Goal: Task Accomplishment & Management: Complete application form

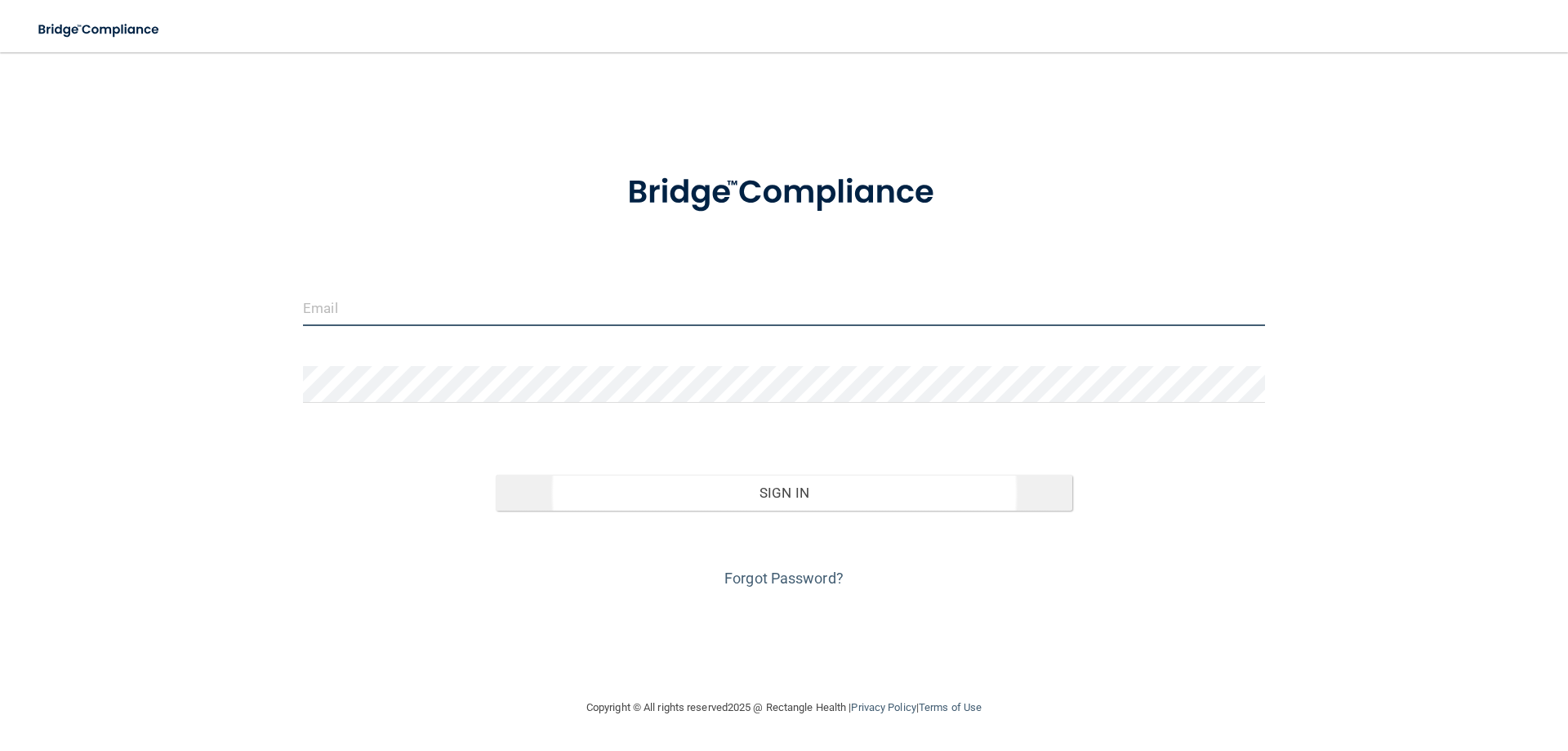
type input "[EMAIL_ADDRESS][DOMAIN_NAME]"
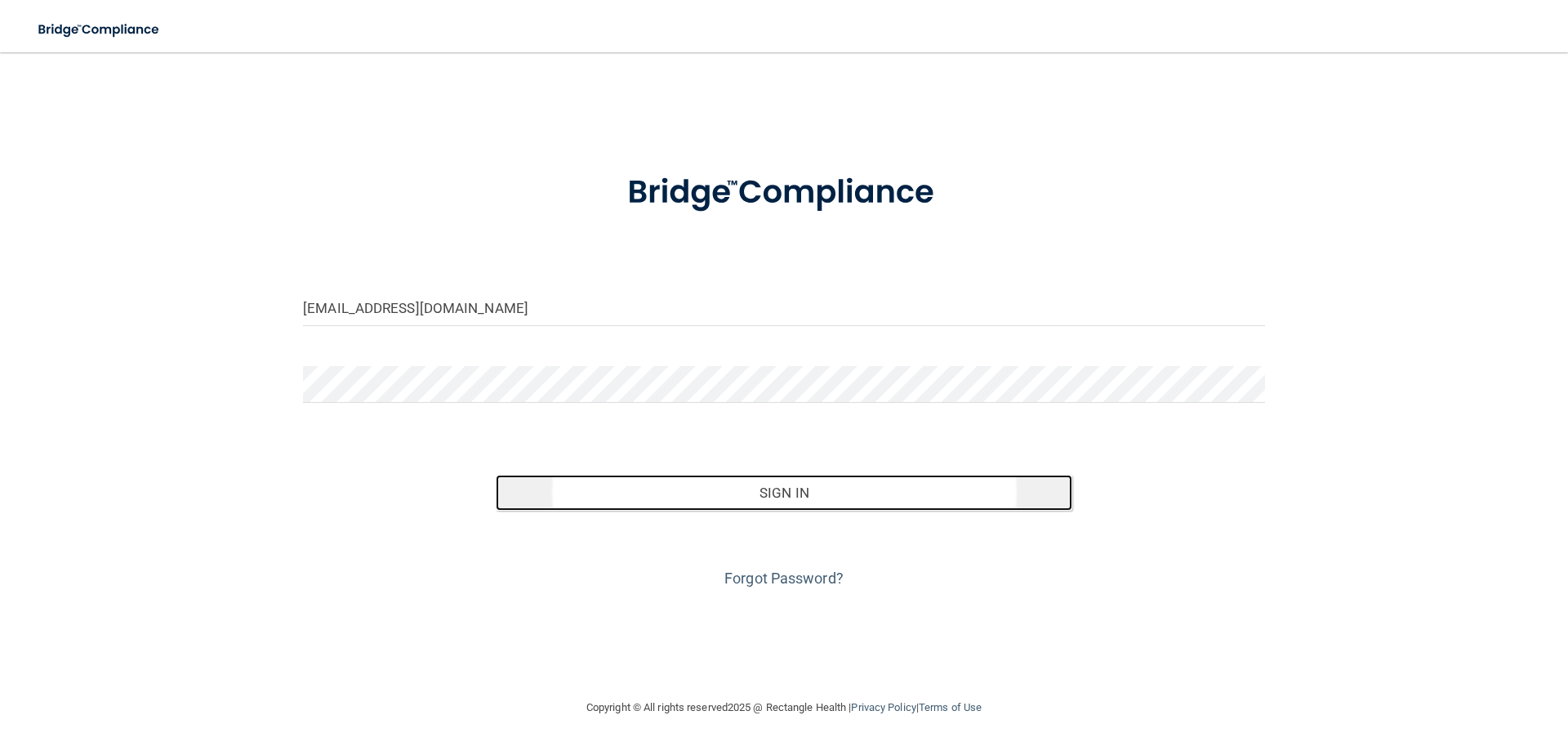
click at [802, 501] on button "Sign In" at bounding box center [784, 492] width 578 height 36
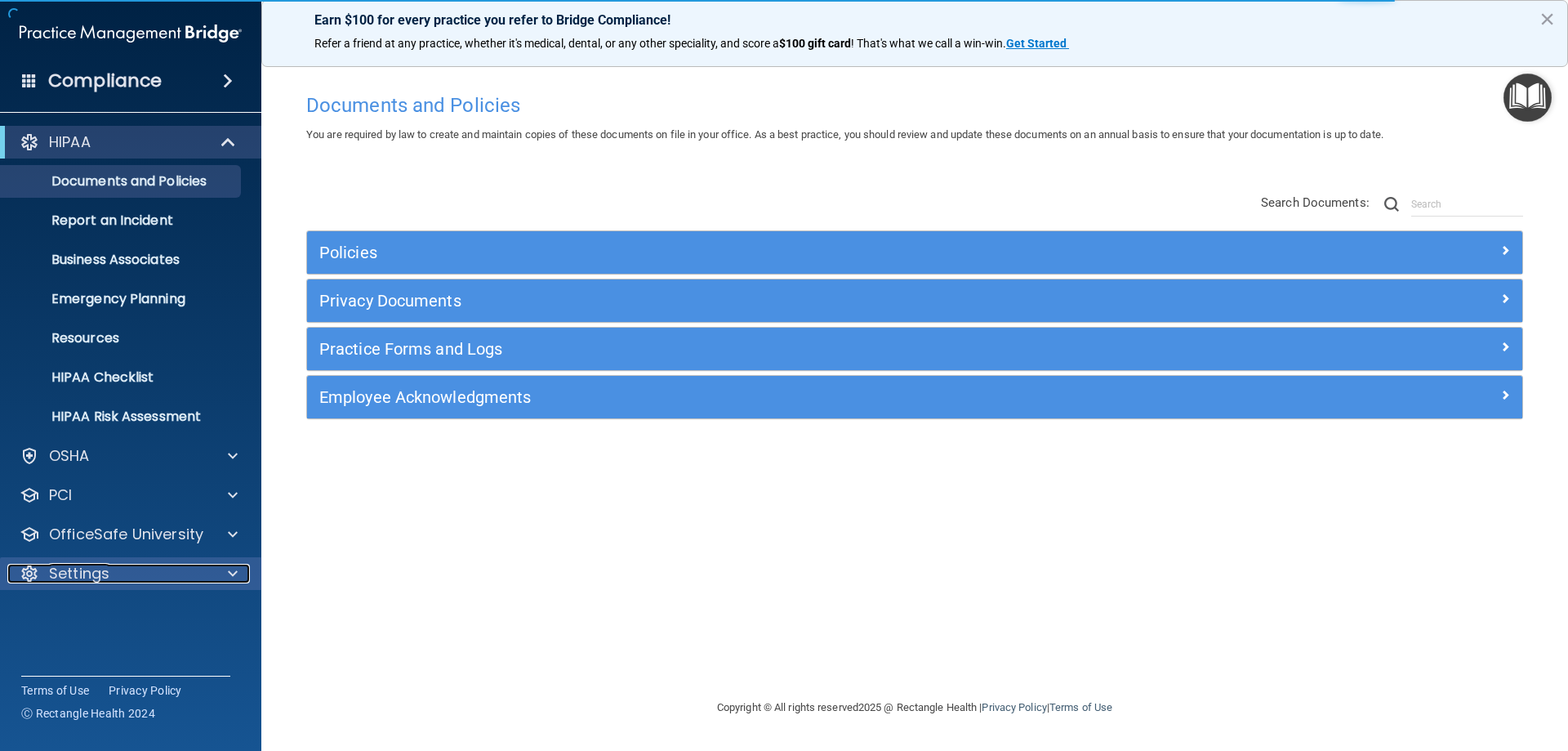
click at [136, 565] on div "Settings" at bounding box center [109, 573] width 203 height 19
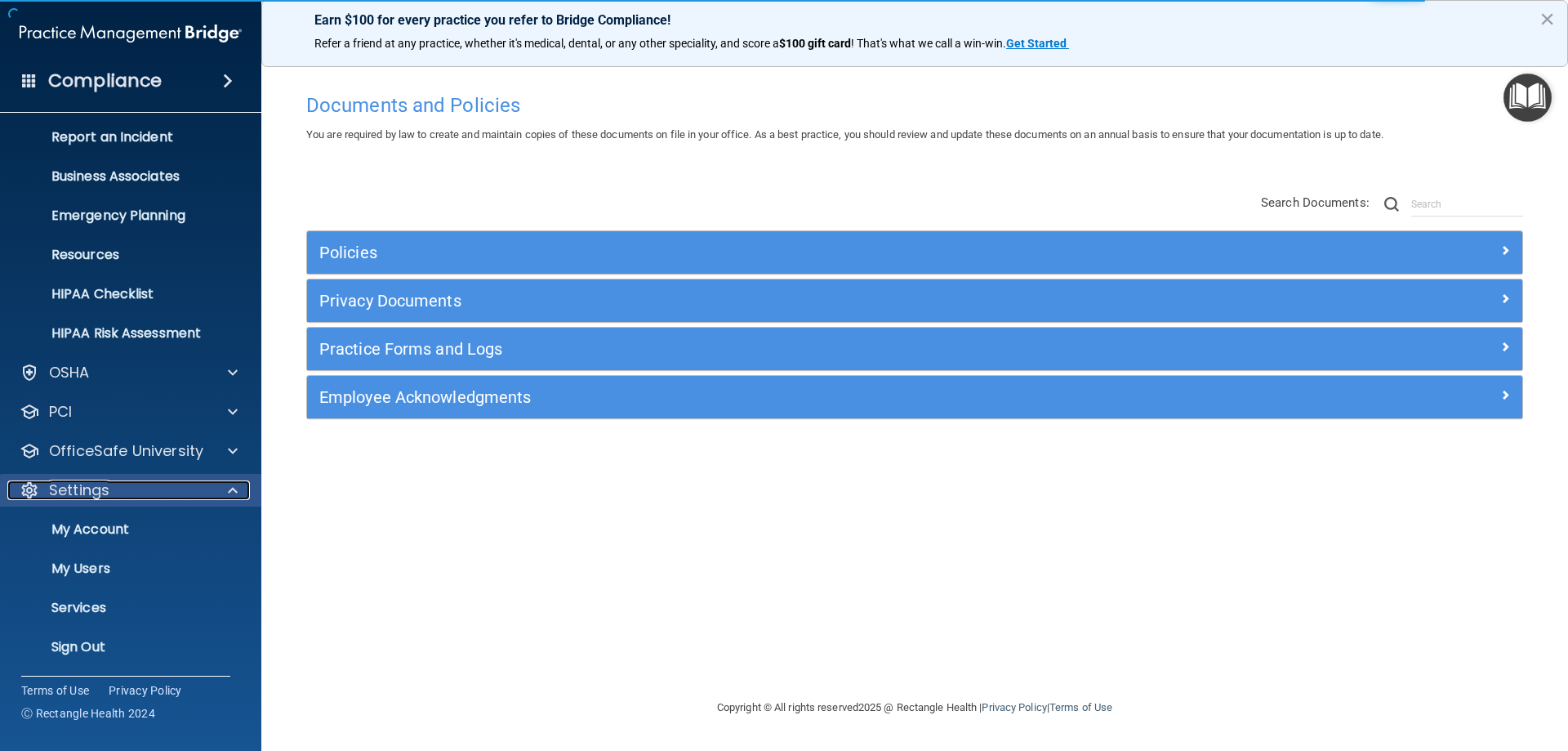
scroll to position [85, 0]
click at [107, 563] on p "My Users" at bounding box center [122, 567] width 223 height 16
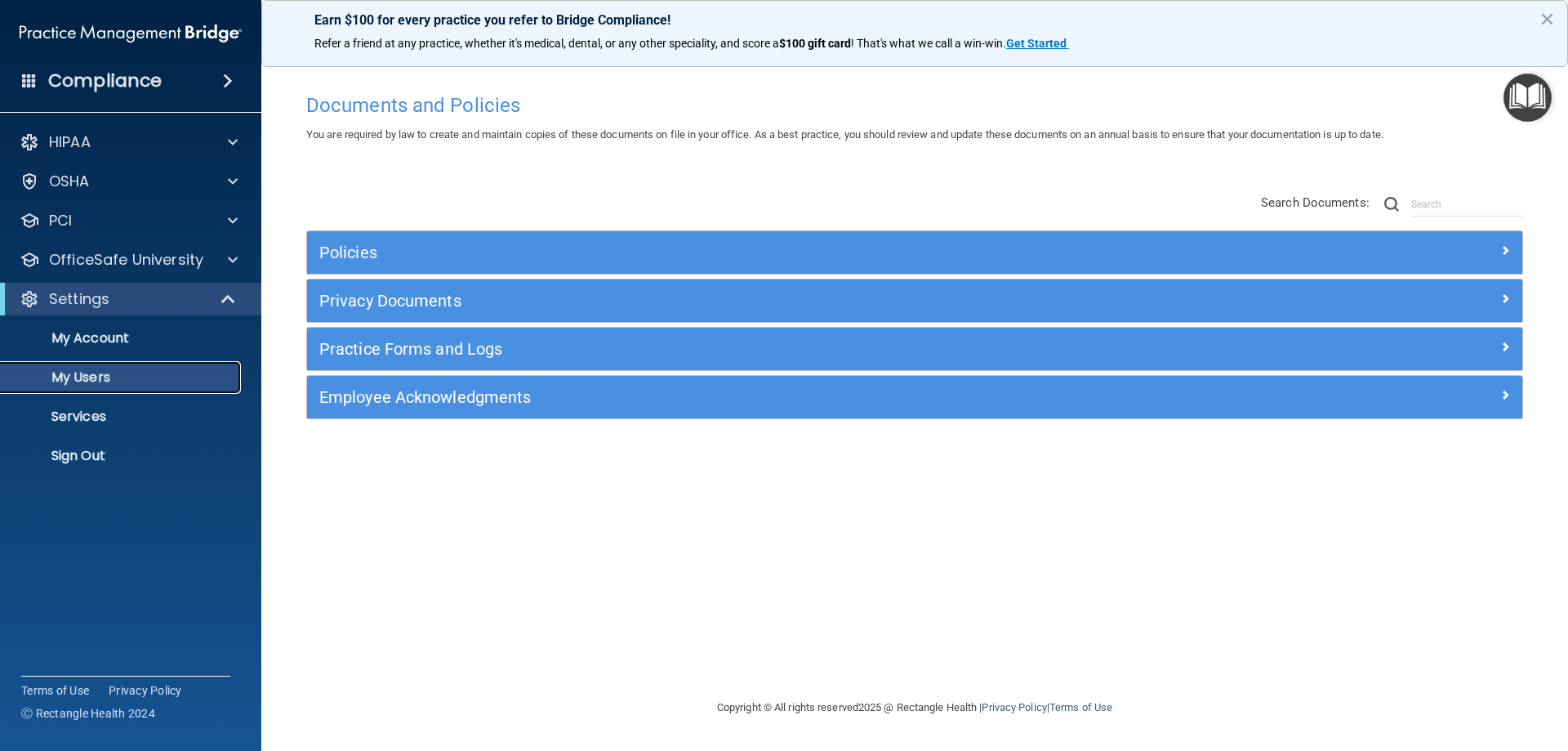
select select "20"
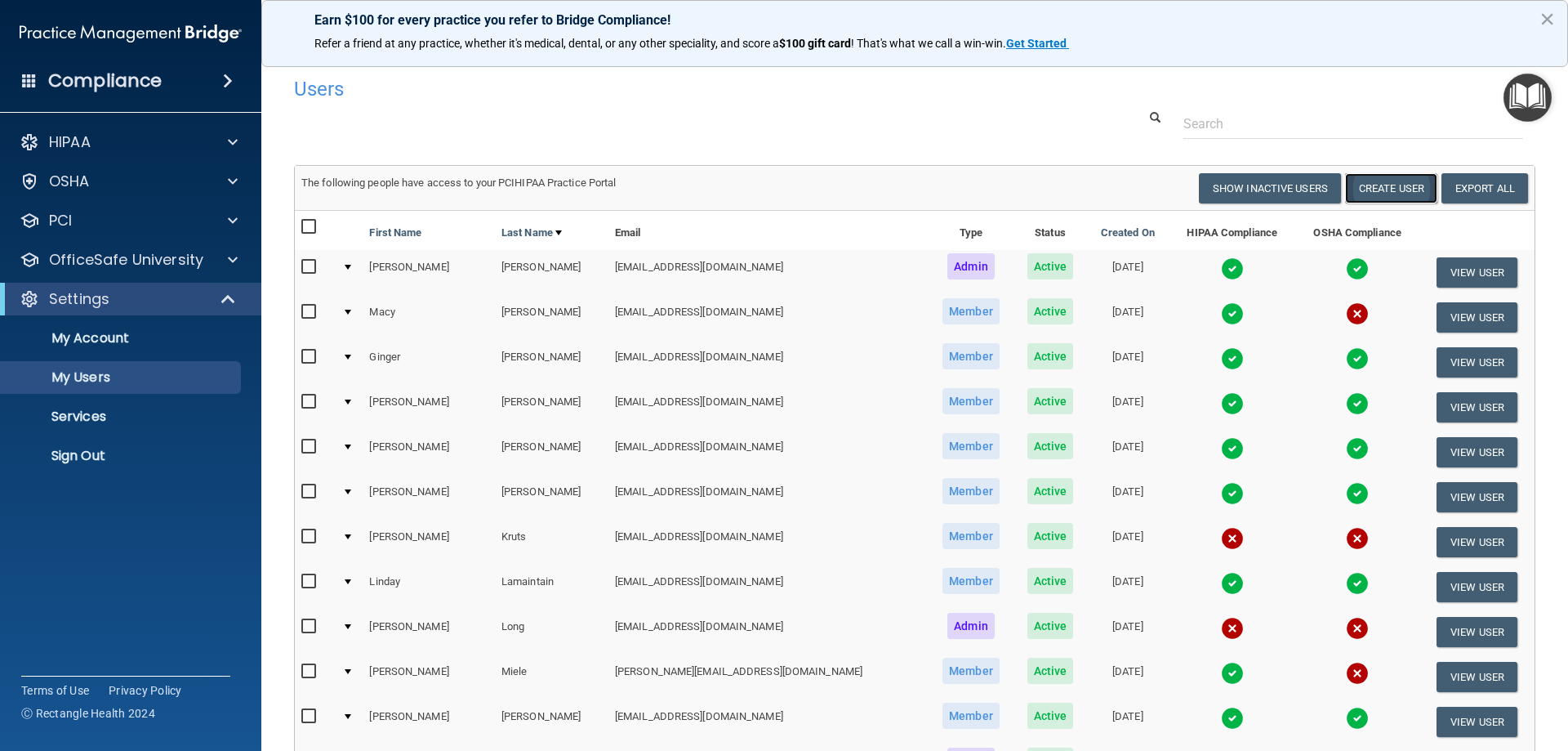
click at [1404, 189] on button "Create User" at bounding box center [1391, 188] width 92 height 30
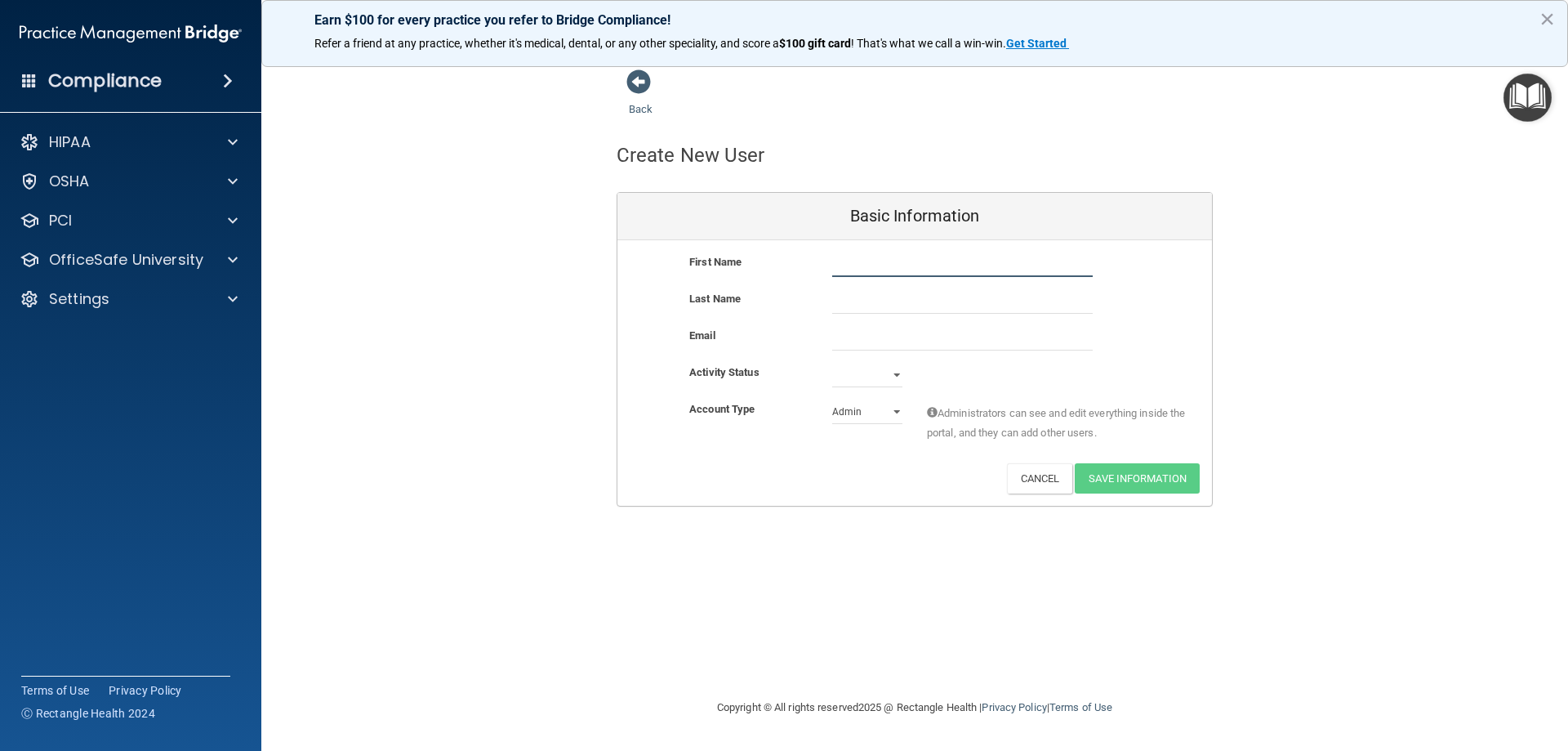
click at [877, 264] on input "text" at bounding box center [962, 264] width 261 height 24
type input "m"
type input "[PERSON_NAME]"
click at [866, 295] on input "text" at bounding box center [962, 301] width 261 height 24
type input "[PERSON_NAME]"
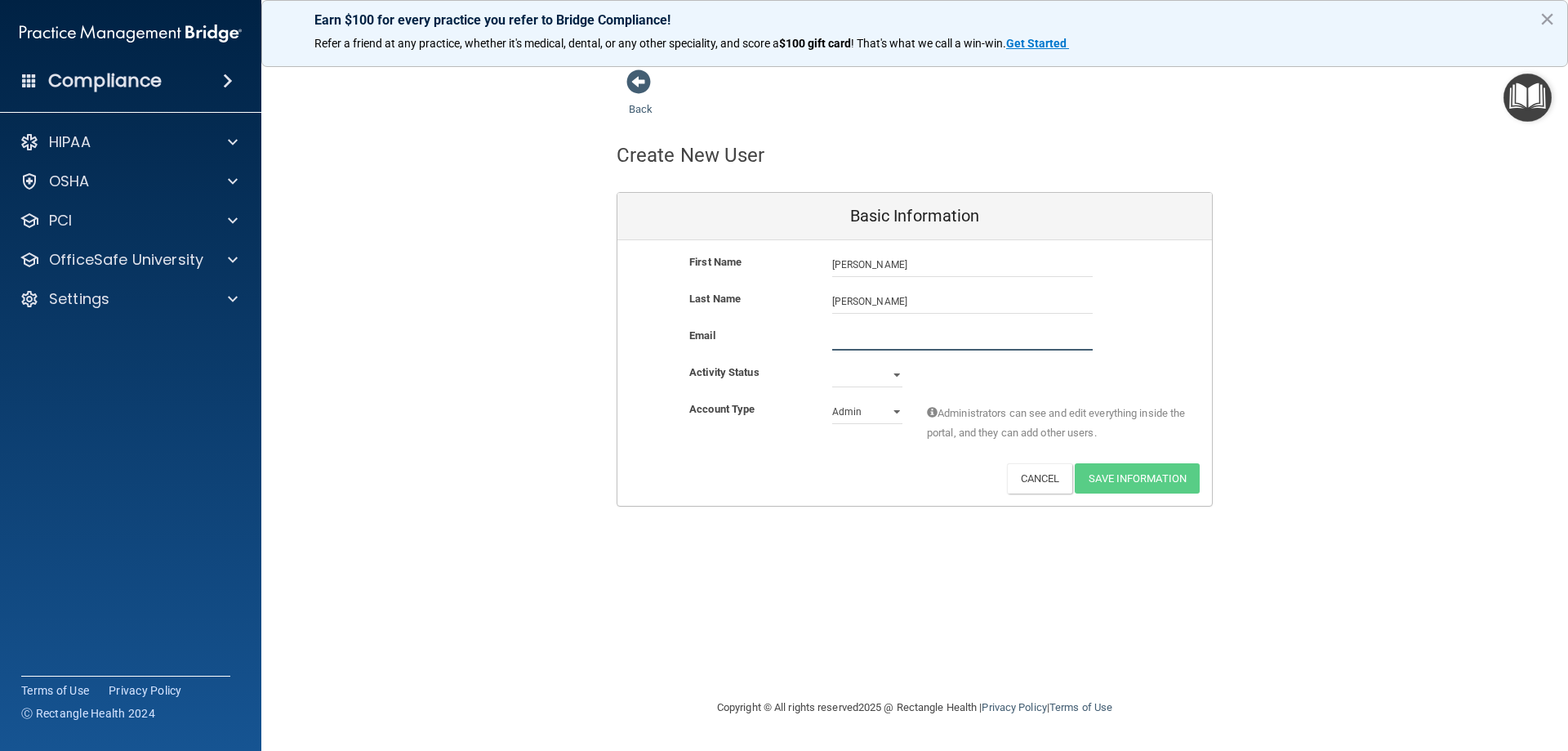
click at [857, 336] on input "email" at bounding box center [962, 338] width 261 height 24
click at [914, 336] on input "[EMAIL_ADDRESS][DOMAIN_NAME]" at bounding box center [962, 338] width 261 height 24
click at [1042, 344] on input "[EMAIL_ADDRESS][DOMAIN_NAME]" at bounding box center [962, 338] width 261 height 24
click at [914, 334] on input "[EMAIL_ADDRESS][DOMAIN_NAME]" at bounding box center [962, 338] width 261 height 24
type input "[EMAIL_ADDRESS][DOMAIN_NAME]"
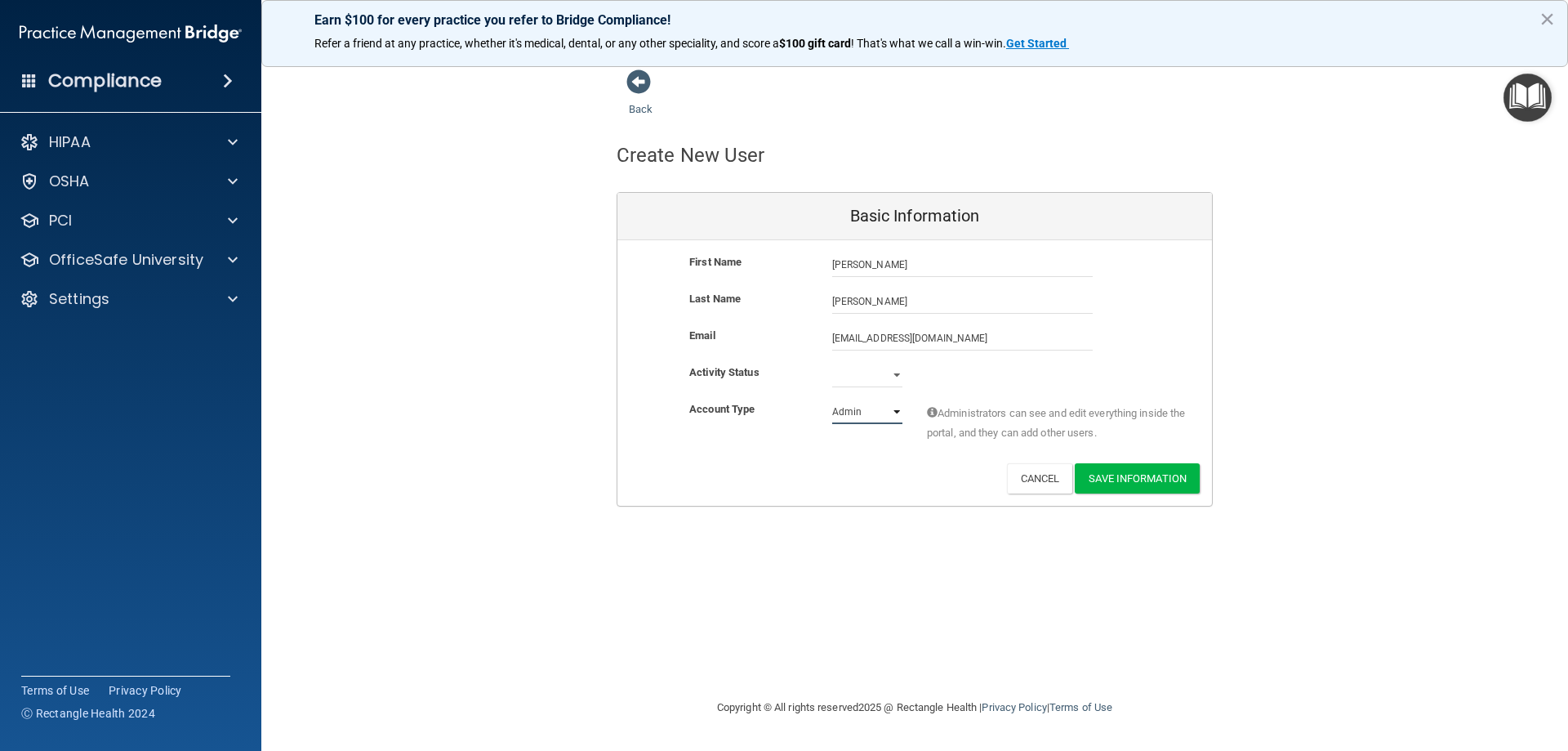
click at [889, 410] on select "Admin Member" at bounding box center [867, 411] width 70 height 24
select select "practice_member"
click at [833, 399] on select "Admin Member" at bounding box center [867, 411] width 70 height 24
click at [887, 375] on select "Active Inactive" at bounding box center [867, 374] width 70 height 24
click at [952, 360] on div "Email [EMAIL_ADDRESS][DOMAIN_NAME] [EMAIL_ADDRESS][DOMAIN_NAME]" at bounding box center [914, 344] width 594 height 37
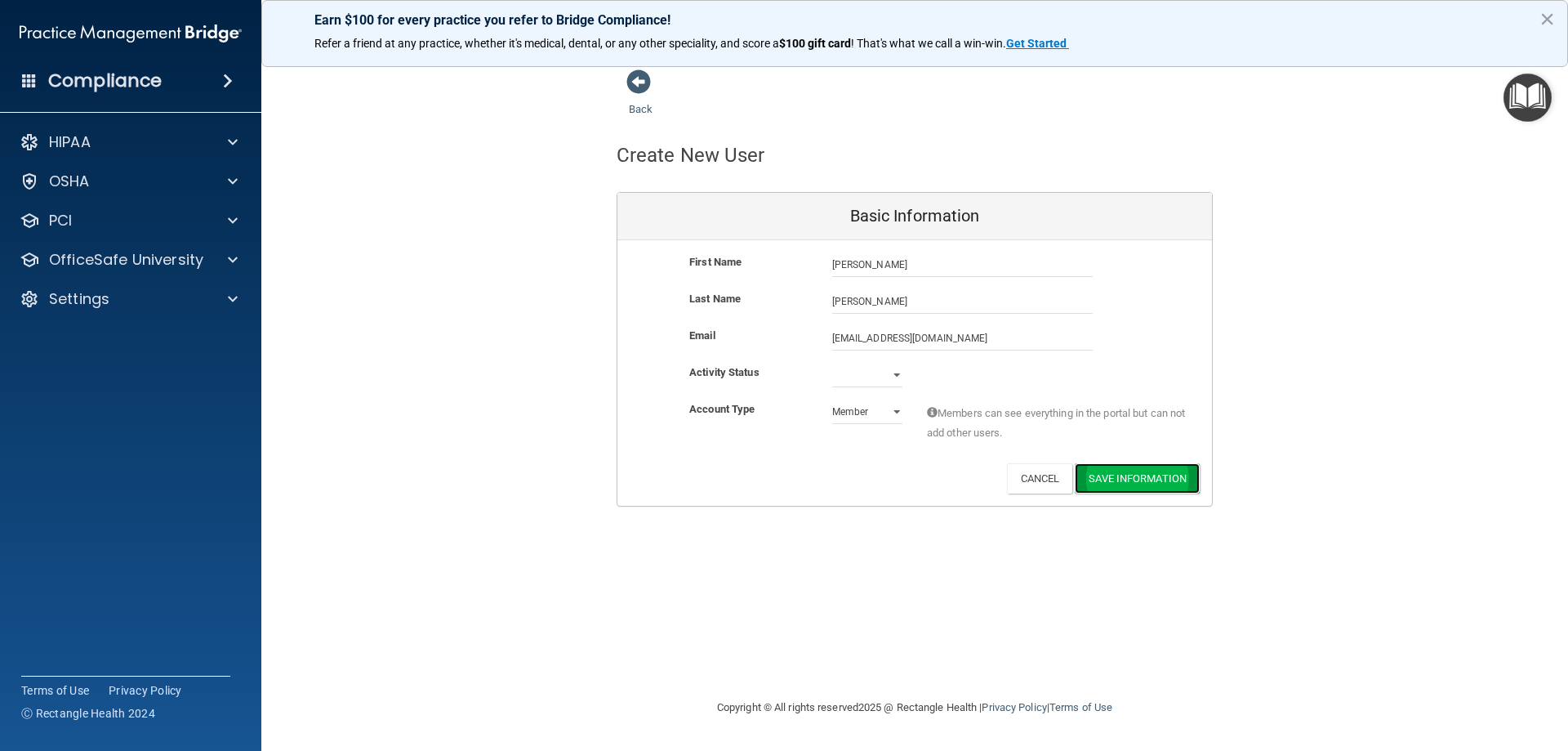
click at [1149, 464] on button "Save Information" at bounding box center [1137, 478] width 125 height 30
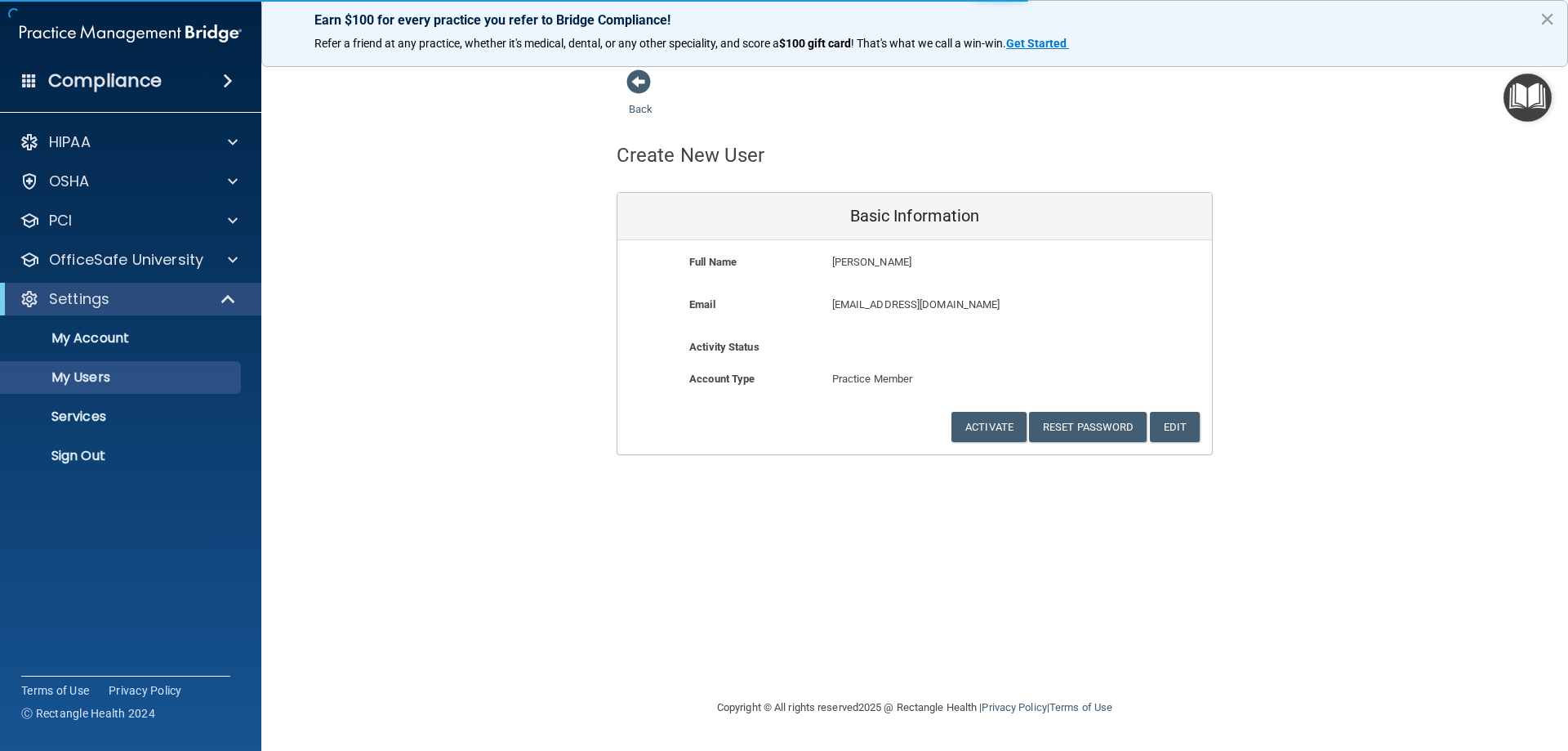
select select "20"
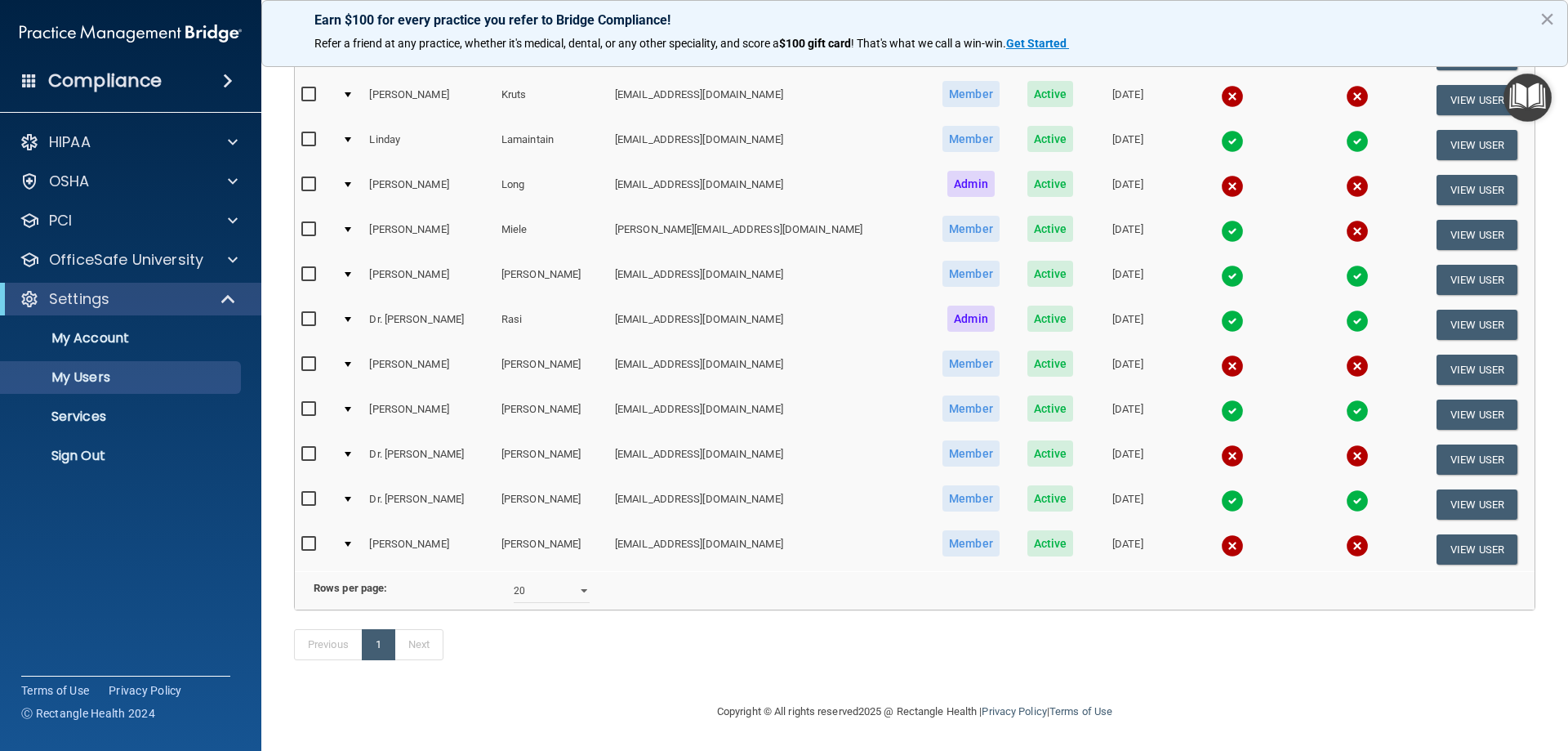
scroll to position [530, 0]
